Goal: Task Accomplishment & Management: Complete application form

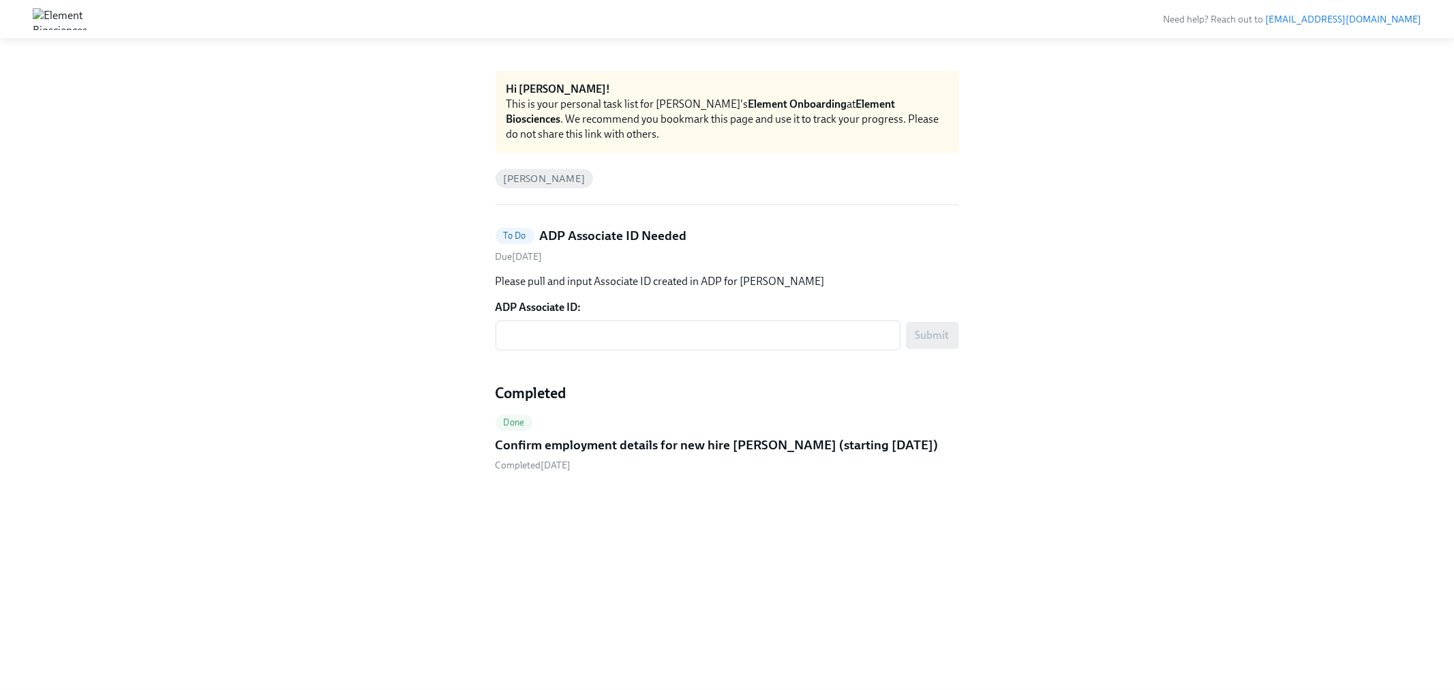
click at [631, 444] on h5 "Confirm employment details for new hire [PERSON_NAME] (starting [DATE])" at bounding box center [717, 445] width 443 height 18
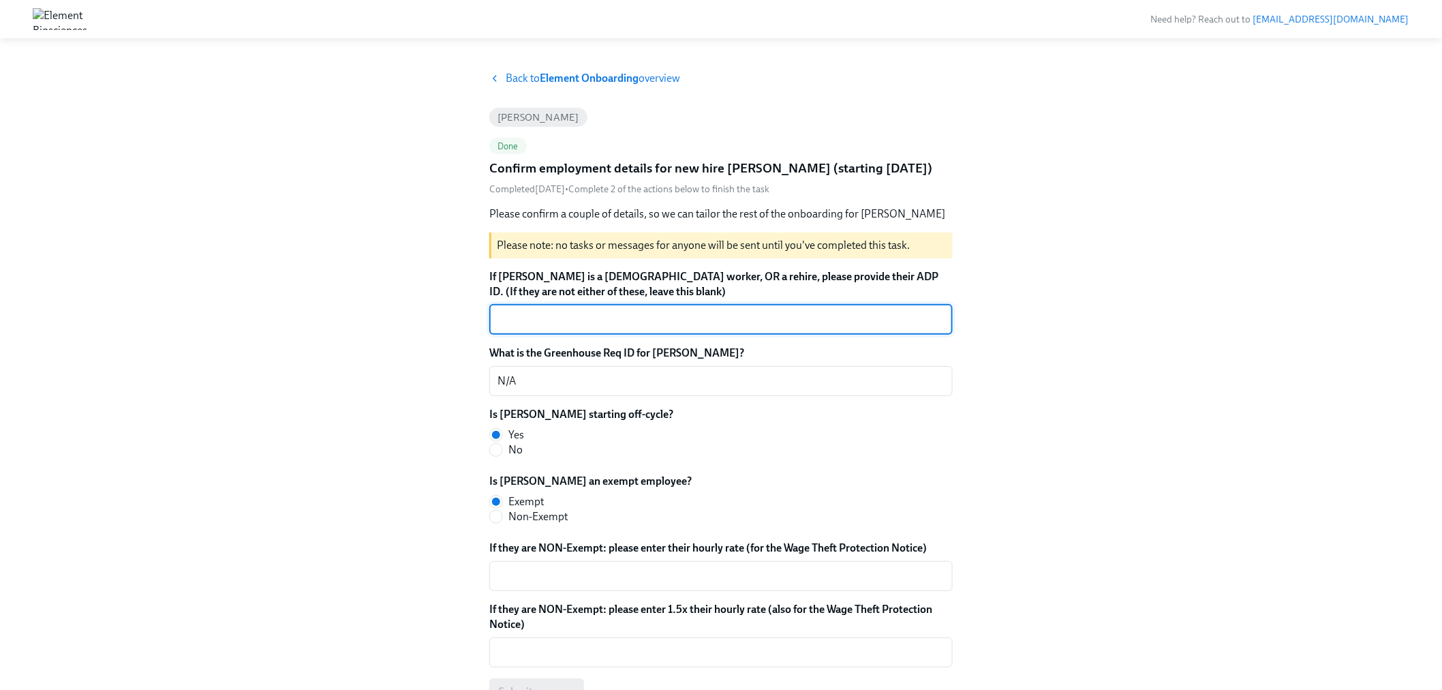
paste textarea "CLUCGB0CK"
type textarea "CLUCGB0CK"
click at [539, 379] on textarea "N/A" at bounding box center [721, 381] width 447 height 16
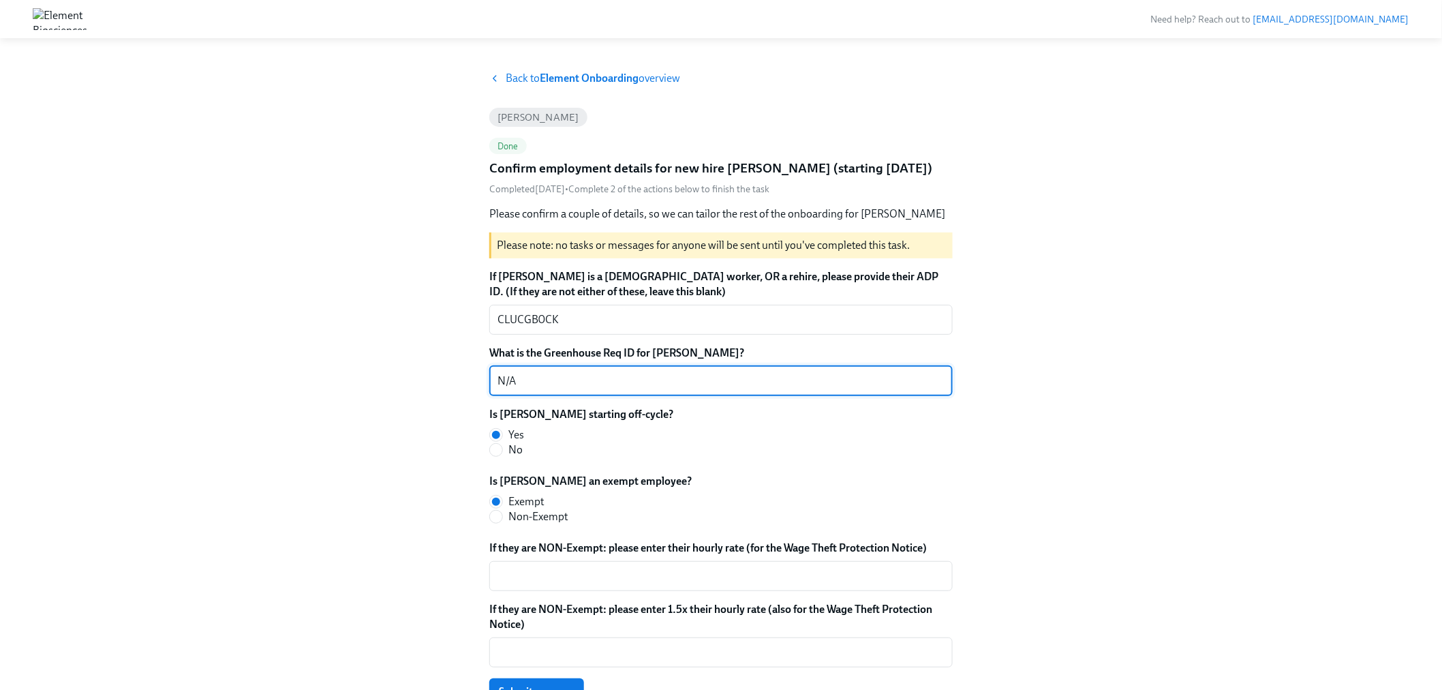
click at [539, 379] on textarea "N/A" at bounding box center [721, 381] width 447 height 16
type textarea "N/A"
click at [382, 392] on div "Back to Element Onboarding overview [PERSON_NAME] Done Confirm employment detai…" at bounding box center [721, 404] width 1377 height 667
